Goal: Find specific page/section: Find specific page/section

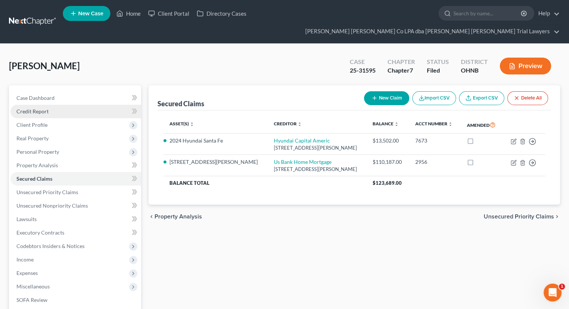
click at [58, 105] on link "Credit Report" at bounding box center [75, 111] width 130 height 13
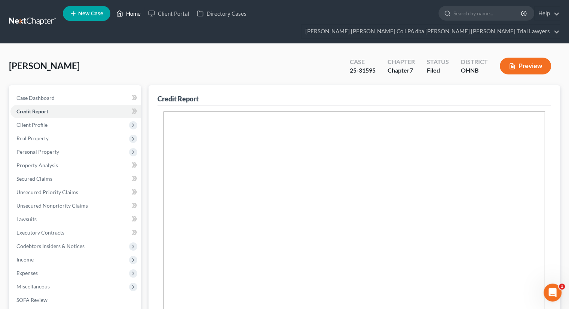
click at [123, 15] on icon at bounding box center [119, 13] width 7 height 9
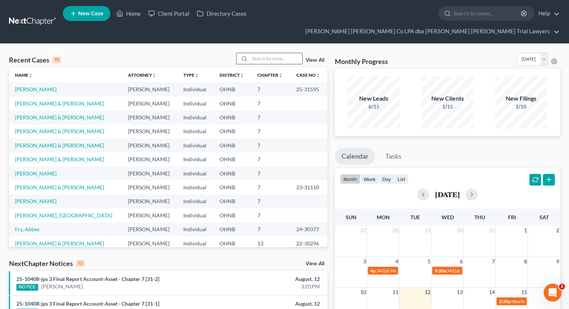
click at [256, 53] on input "search" at bounding box center [276, 58] width 52 height 11
type input "[PERSON_NAME]"
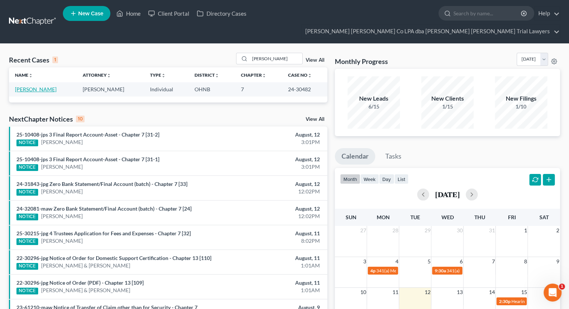
click at [42, 86] on link "[PERSON_NAME]" at bounding box center [35, 89] width 41 height 6
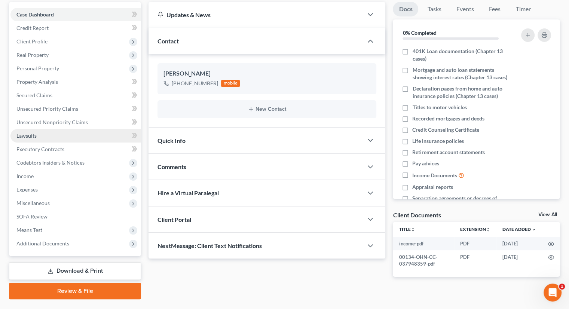
scroll to position [88, 0]
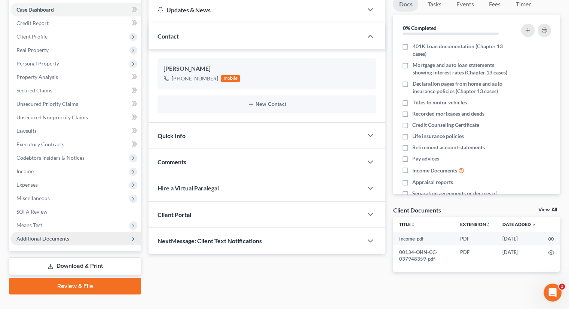
click at [46, 235] on span "Additional Documents" at bounding box center [42, 238] width 53 height 6
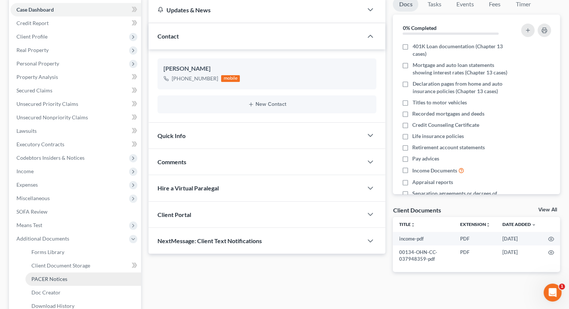
click at [45, 276] on span "PACER Notices" at bounding box center [49, 279] width 36 height 6
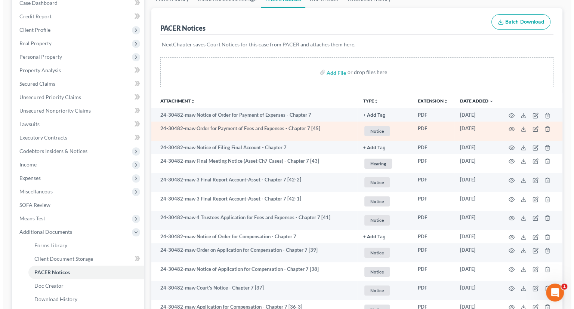
scroll to position [112, 0]
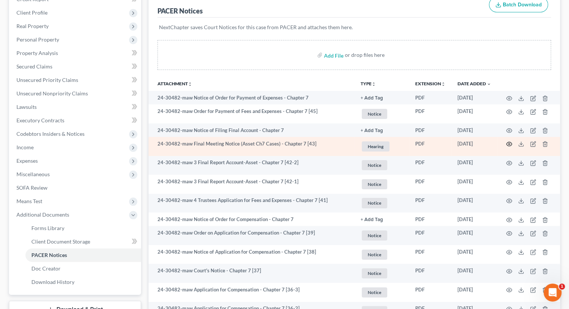
click at [510, 141] on icon "button" at bounding box center [509, 144] width 6 height 6
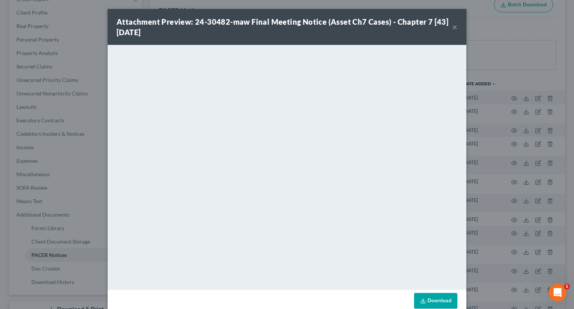
scroll to position [15, 0]
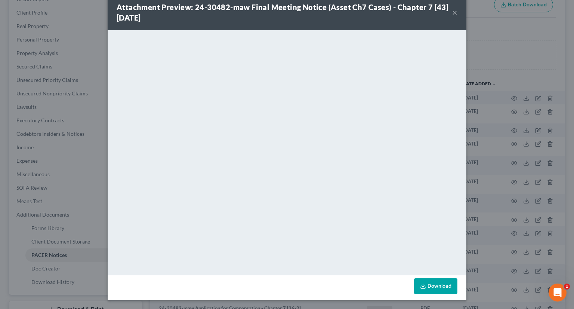
click at [452, 15] on button "×" at bounding box center [454, 12] width 5 height 9
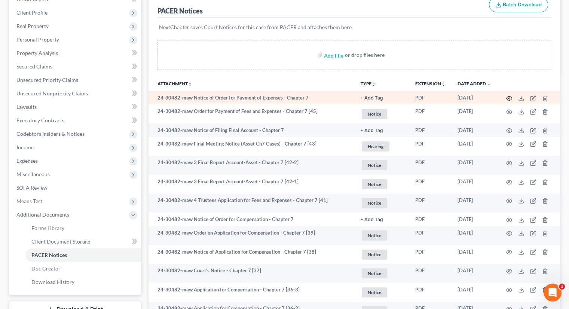
click at [510, 95] on icon "button" at bounding box center [509, 98] width 6 height 6
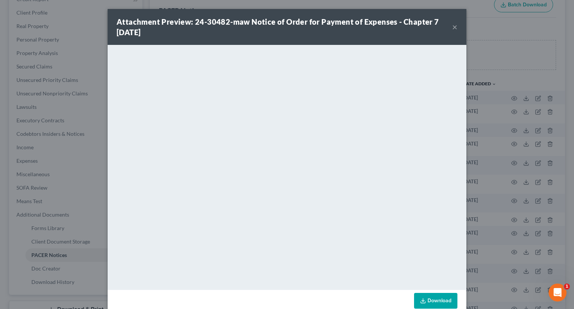
click at [453, 26] on button "×" at bounding box center [454, 26] width 5 height 9
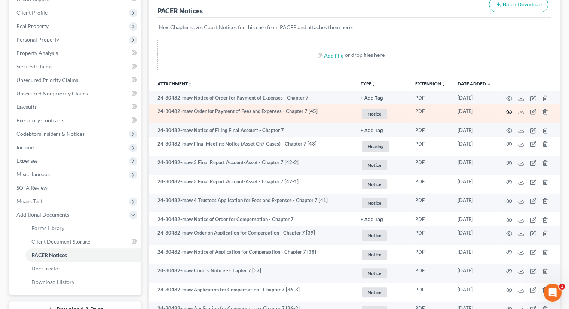
click at [509, 111] on circle "button" at bounding box center [508, 111] width 1 height 1
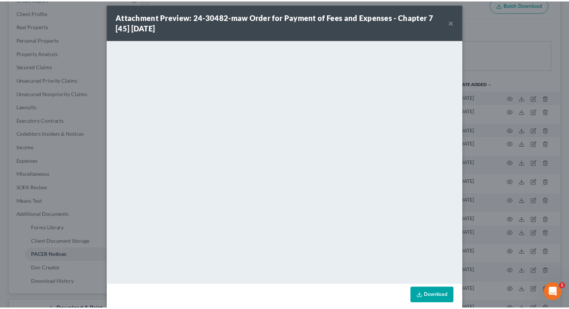
scroll to position [0, 0]
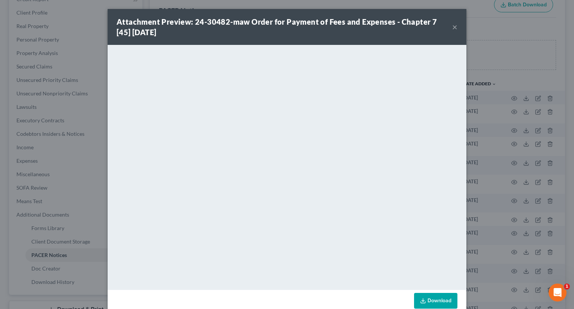
click at [452, 29] on button "×" at bounding box center [454, 26] width 5 height 9
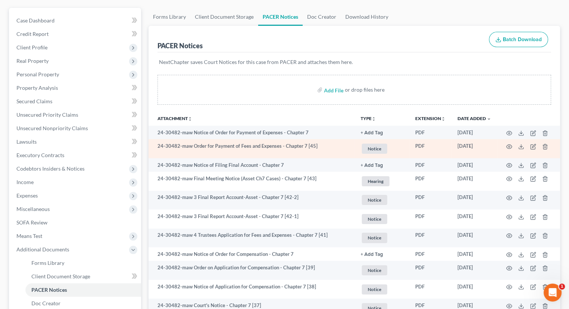
scroll to position [112, 0]
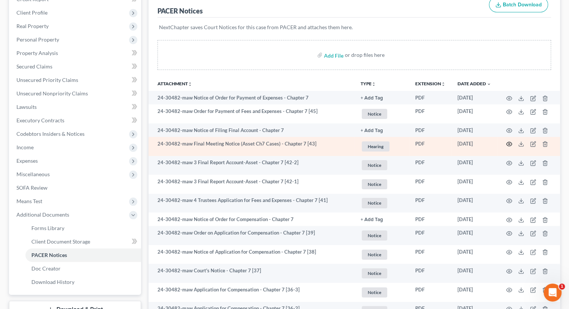
click at [508, 141] on icon "button" at bounding box center [509, 144] width 6 height 6
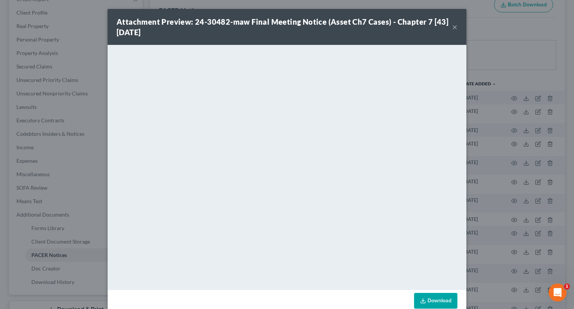
click at [453, 27] on button "×" at bounding box center [454, 26] width 5 height 9
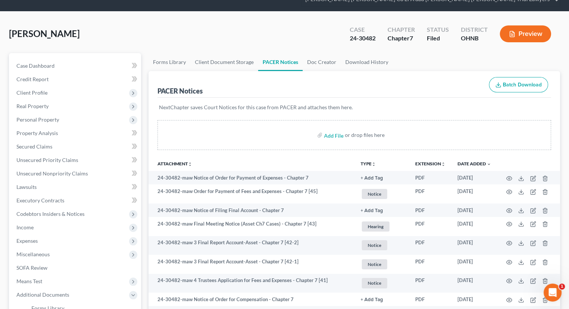
scroll to position [0, 0]
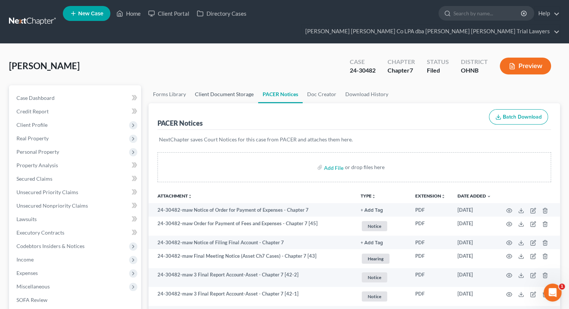
click at [242, 85] on link "Client Document Storage" at bounding box center [224, 94] width 68 height 18
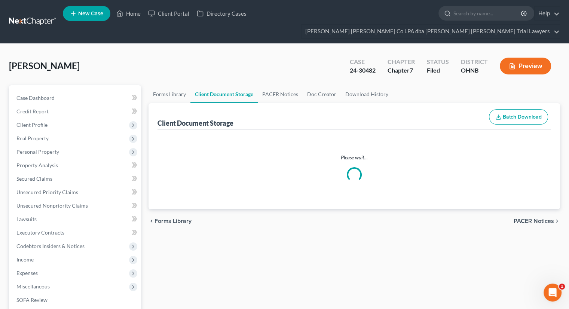
select select "5"
select select "20"
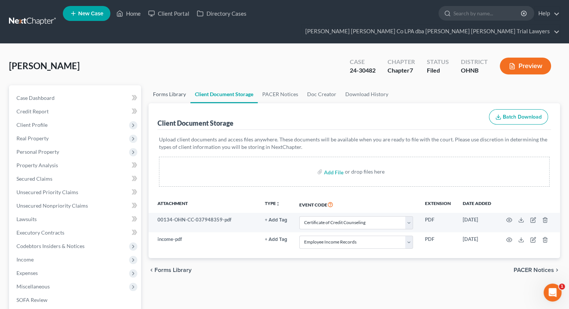
click at [176, 85] on link "Forms Library" at bounding box center [169, 94] width 42 height 18
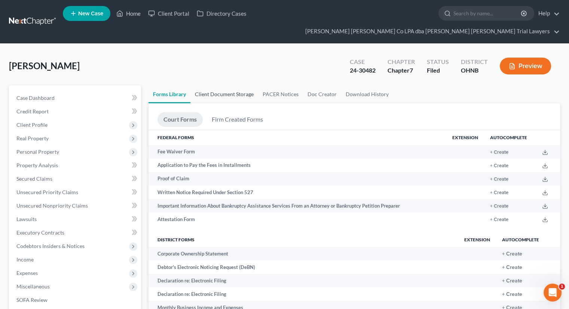
click at [213, 85] on link "Client Document Storage" at bounding box center [224, 94] width 68 height 18
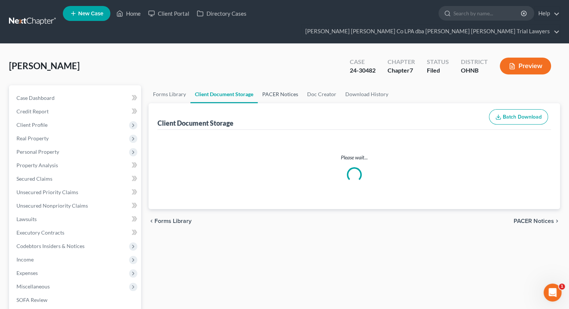
select select "5"
select select "20"
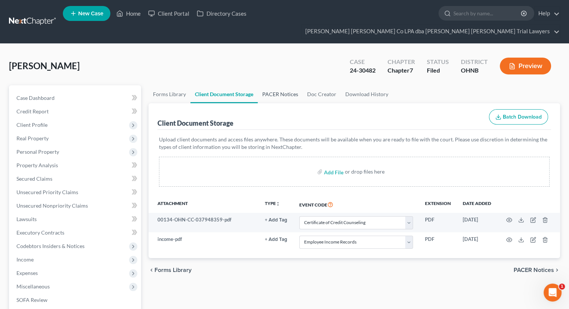
click at [291, 85] on link "PACER Notices" at bounding box center [280, 94] width 45 height 18
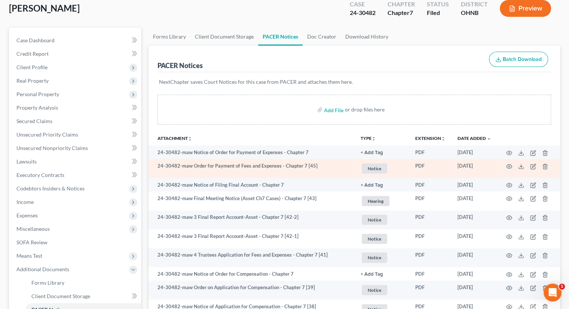
scroll to position [112, 0]
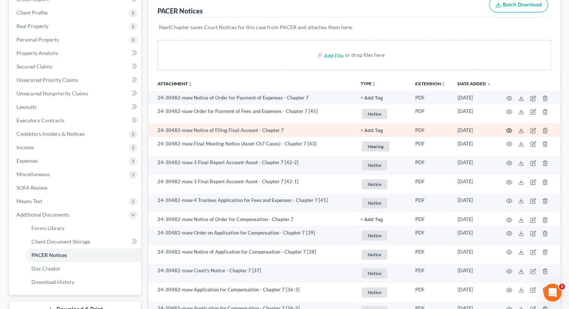
click at [507, 127] on icon "button" at bounding box center [509, 130] width 6 height 6
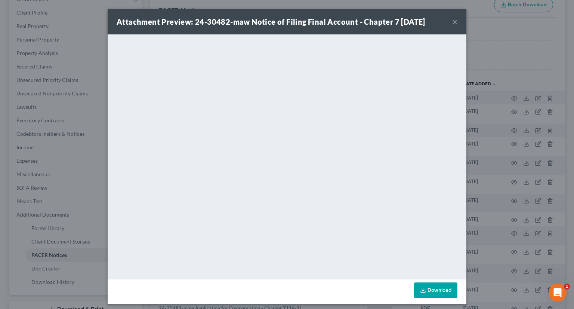
click at [452, 21] on button "×" at bounding box center [454, 21] width 5 height 9
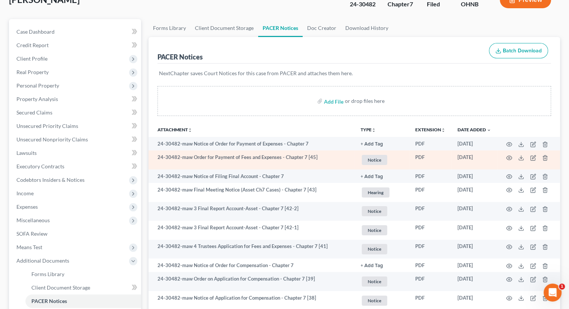
scroll to position [75, 0]
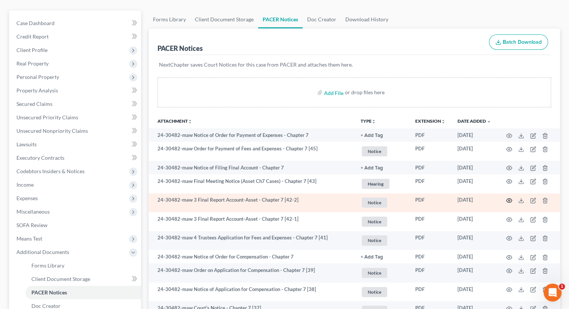
click at [510, 197] on icon "button" at bounding box center [509, 200] width 6 height 6
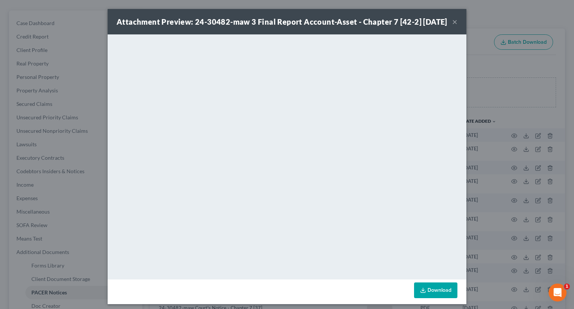
click at [454, 26] on button "×" at bounding box center [454, 21] width 5 height 9
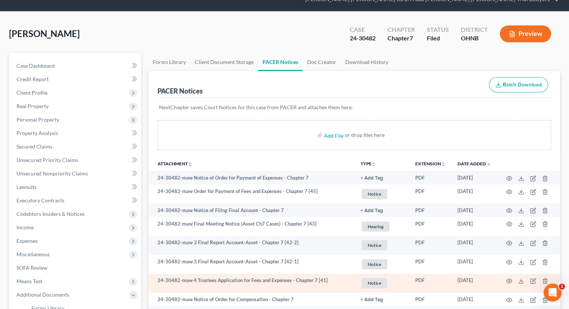
scroll to position [0, 0]
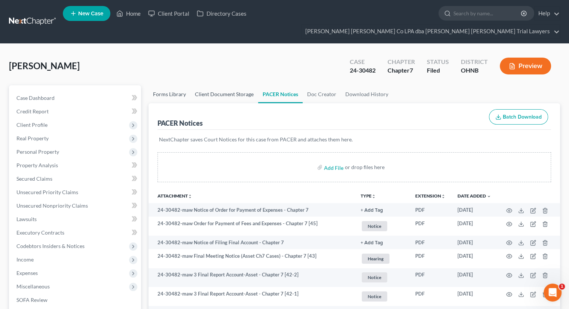
click at [182, 85] on link "Forms Library" at bounding box center [169, 94] width 42 height 18
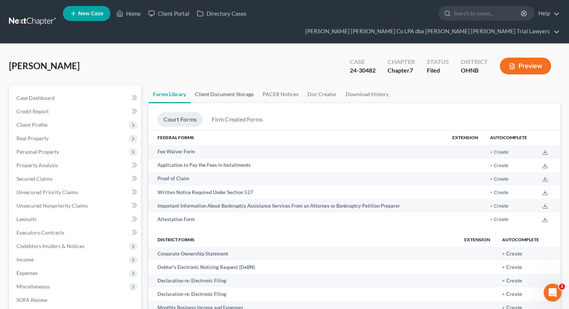
click at [214, 85] on link "Client Document Storage" at bounding box center [224, 94] width 68 height 18
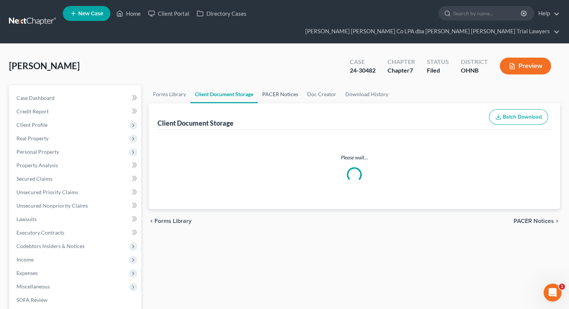
select select "5"
select select "20"
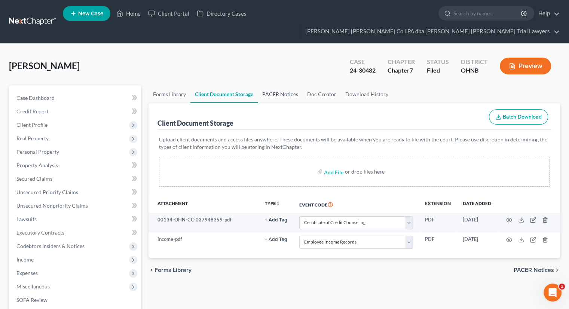
click at [277, 85] on link "PACER Notices" at bounding box center [280, 94] width 45 height 18
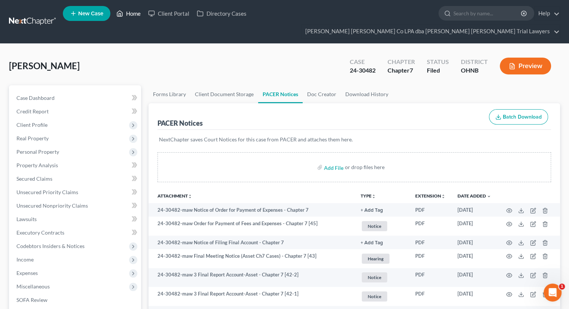
click at [137, 15] on link "Home" at bounding box center [129, 13] width 32 height 13
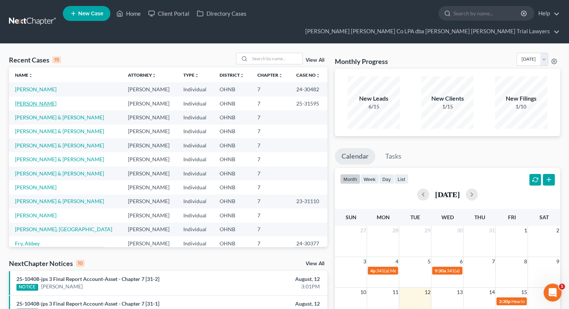
click at [44, 100] on link "[PERSON_NAME]" at bounding box center [35, 103] width 41 height 6
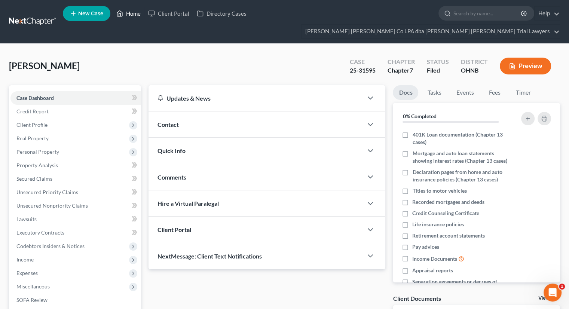
click at [133, 17] on link "Home" at bounding box center [129, 13] width 32 height 13
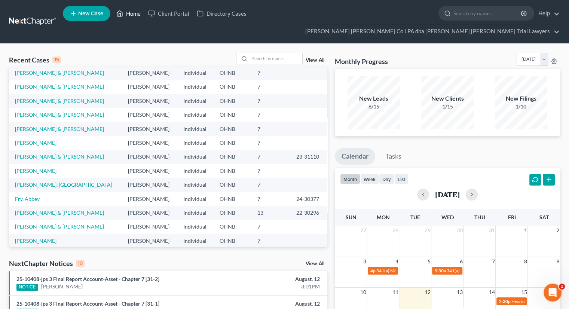
scroll to position [51, 0]
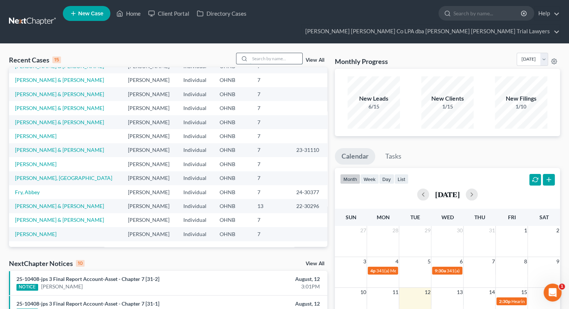
click at [272, 53] on input "search" at bounding box center [276, 58] width 52 height 11
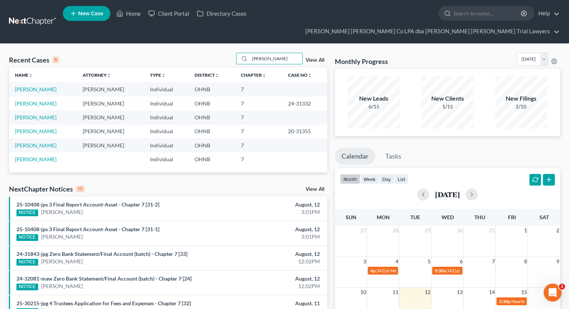
scroll to position [0, 0]
type input "[PERSON_NAME]"
click at [46, 86] on link "[PERSON_NAME]" at bounding box center [35, 89] width 41 height 6
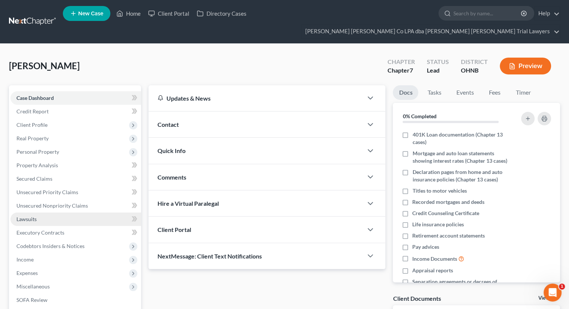
scroll to position [88, 0]
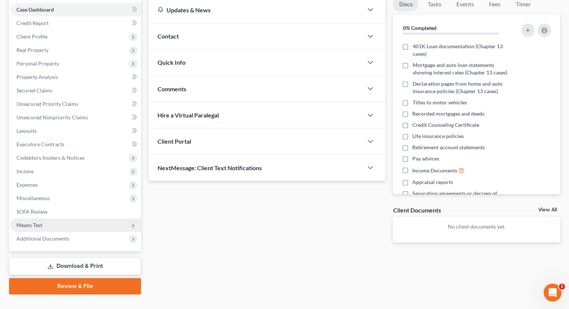
click at [40, 222] on span "Means Test" at bounding box center [29, 225] width 26 height 6
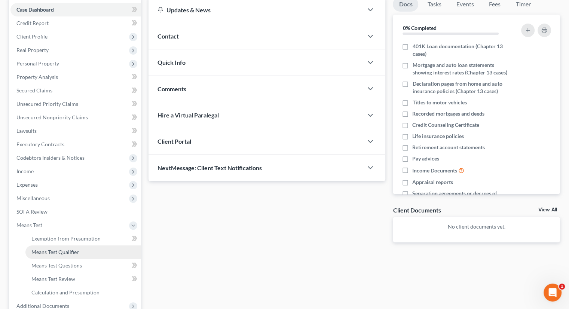
click at [51, 245] on link "Means Test Qualifier" at bounding box center [83, 251] width 116 height 13
